Goal: Connect with others: Connect with others

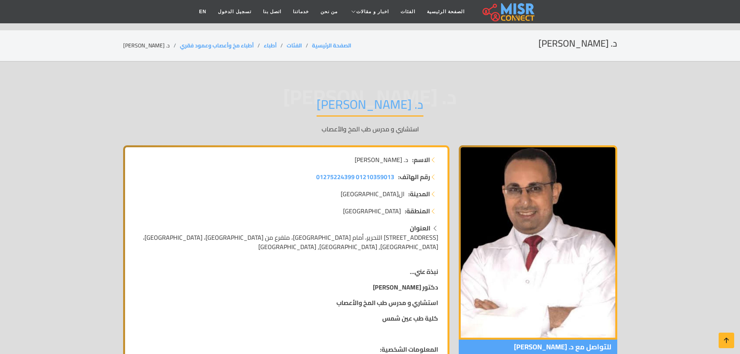
scroll to position [78, 0]
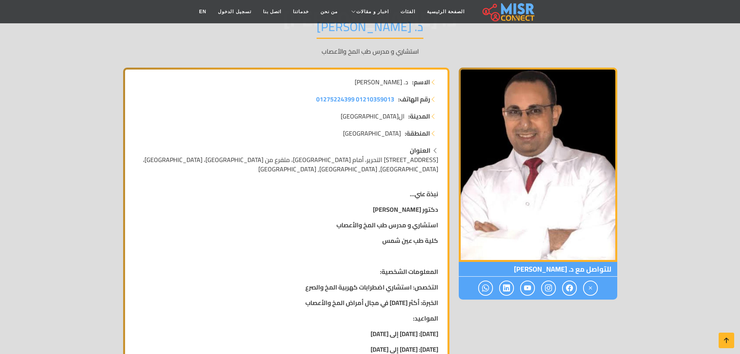
click at [549, 289] on icon at bounding box center [548, 287] width 7 height 13
click at [552, 289] on span at bounding box center [548, 287] width 15 height 15
click at [564, 288] on span at bounding box center [569, 287] width 15 height 15
click at [569, 289] on icon at bounding box center [569, 287] width 7 height 13
click at [511, 289] on span at bounding box center [506, 287] width 15 height 15
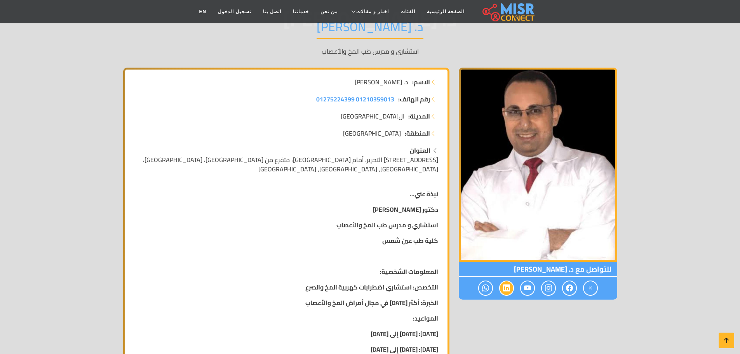
click at [508, 290] on icon at bounding box center [506, 287] width 7 height 13
click at [533, 290] on span at bounding box center [527, 287] width 15 height 15
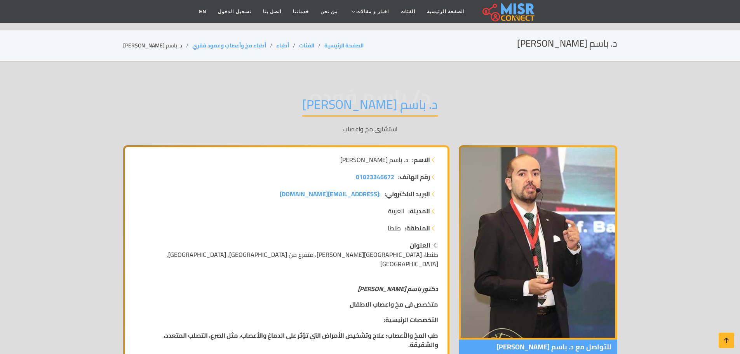
scroll to position [427, 0]
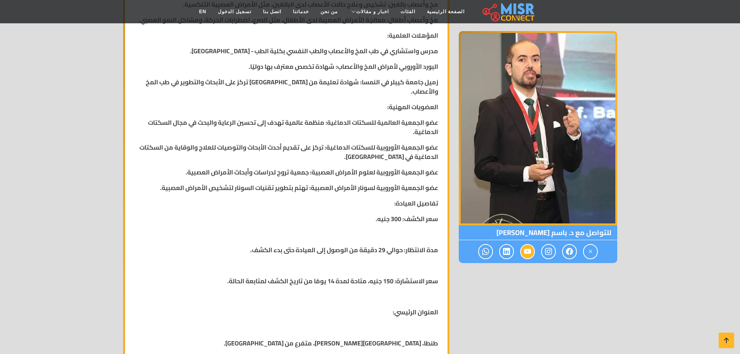
click at [530, 252] on icon at bounding box center [527, 251] width 7 height 13
click at [544, 251] on span at bounding box center [548, 251] width 15 height 15
click at [569, 250] on icon at bounding box center [569, 251] width 7 height 13
